Goal: Find specific page/section: Find specific page/section

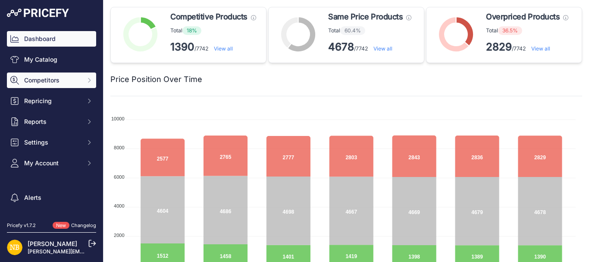
click at [39, 78] on span "Competitors" at bounding box center [52, 80] width 56 height 9
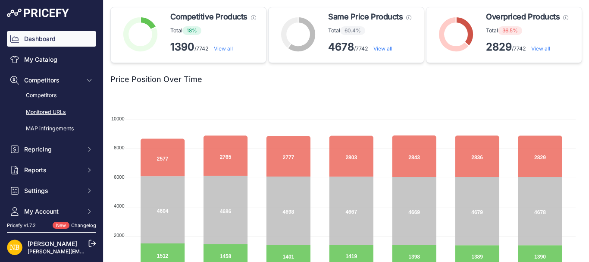
click at [47, 107] on link "Monitored URLs" at bounding box center [51, 112] width 89 height 15
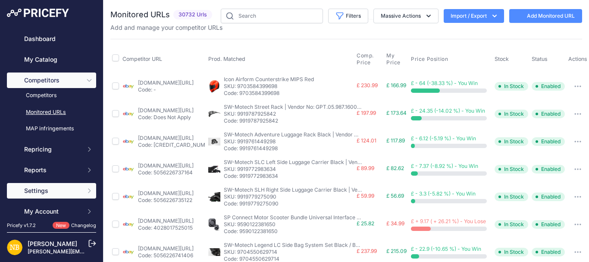
click at [44, 191] on span "Settings" at bounding box center [52, 190] width 56 height 9
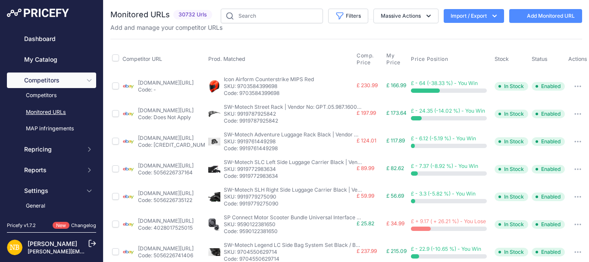
drag, startPoint x: 96, startPoint y: 113, endPoint x: 98, endPoint y: 131, distance: 17.7
click at [98, 131] on div "Dashboard My Catalog Competitors Competitors Monitored URLs MAP infringements R…" at bounding box center [51, 109] width 103 height 218
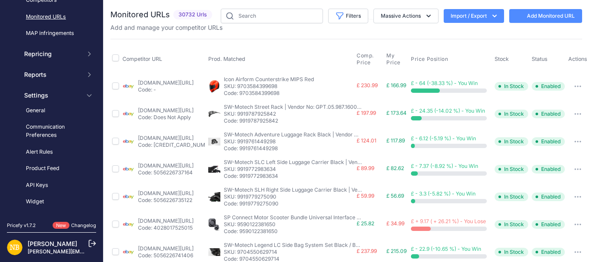
scroll to position [100, 0]
